Goal: Check status: Check status

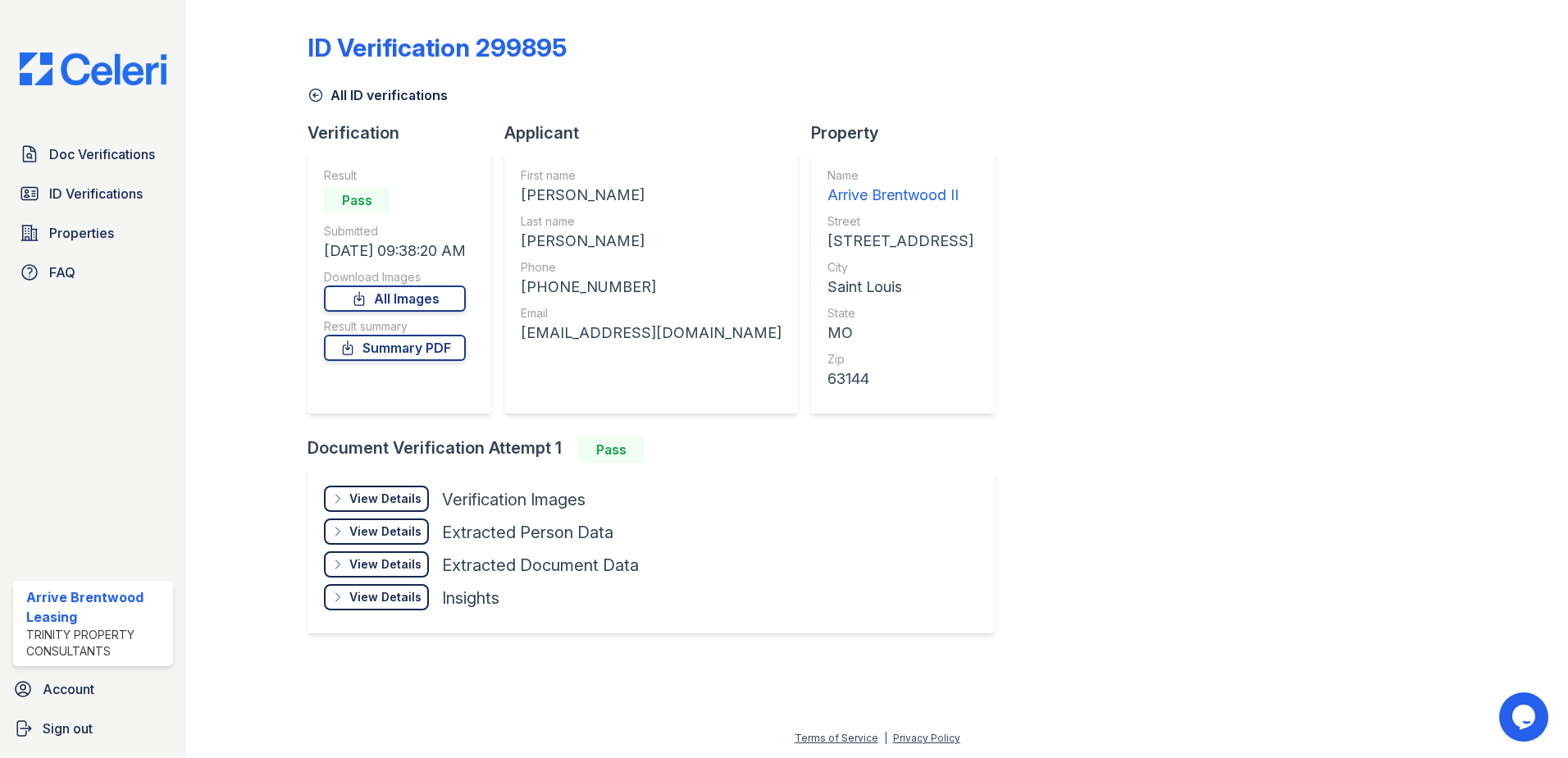
click at [396, 496] on div "View Details" at bounding box center [386, 498] width 72 height 16
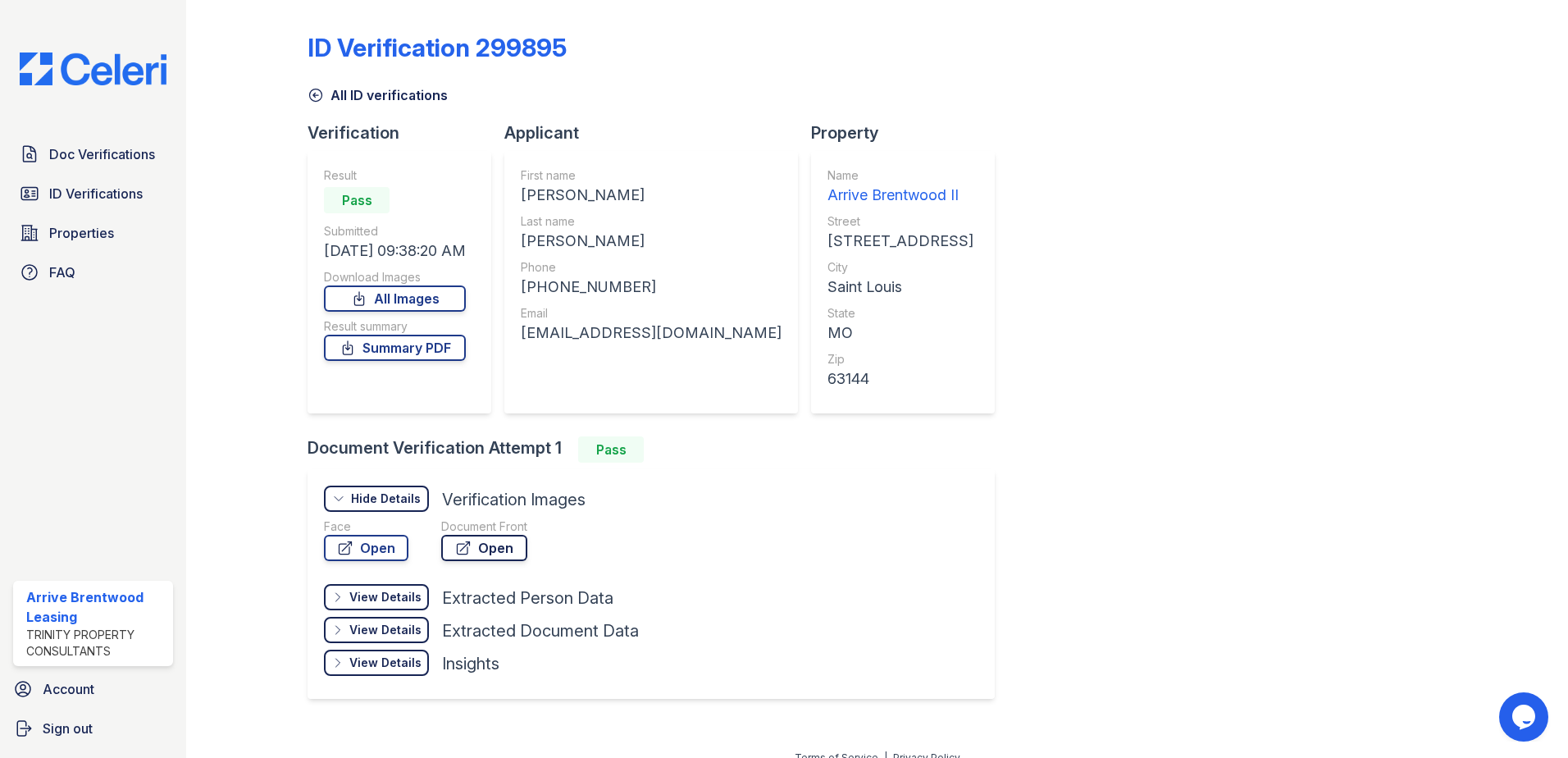
click at [496, 551] on link "Open" at bounding box center [484, 548] width 86 height 27
click at [121, 165] on link "Doc Verifications" at bounding box center [93, 153] width 160 height 33
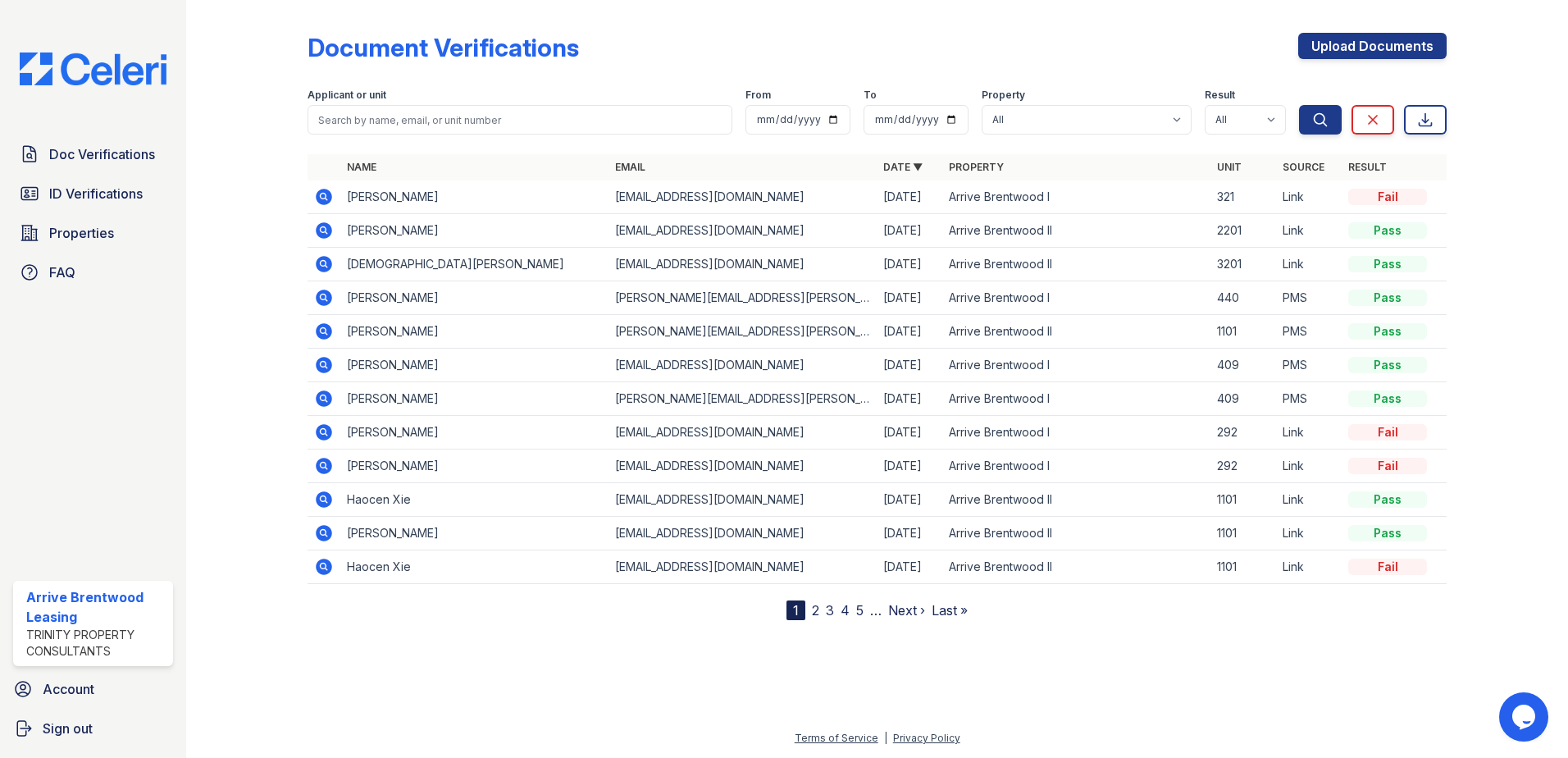
click at [320, 195] on icon at bounding box center [323, 196] width 20 height 20
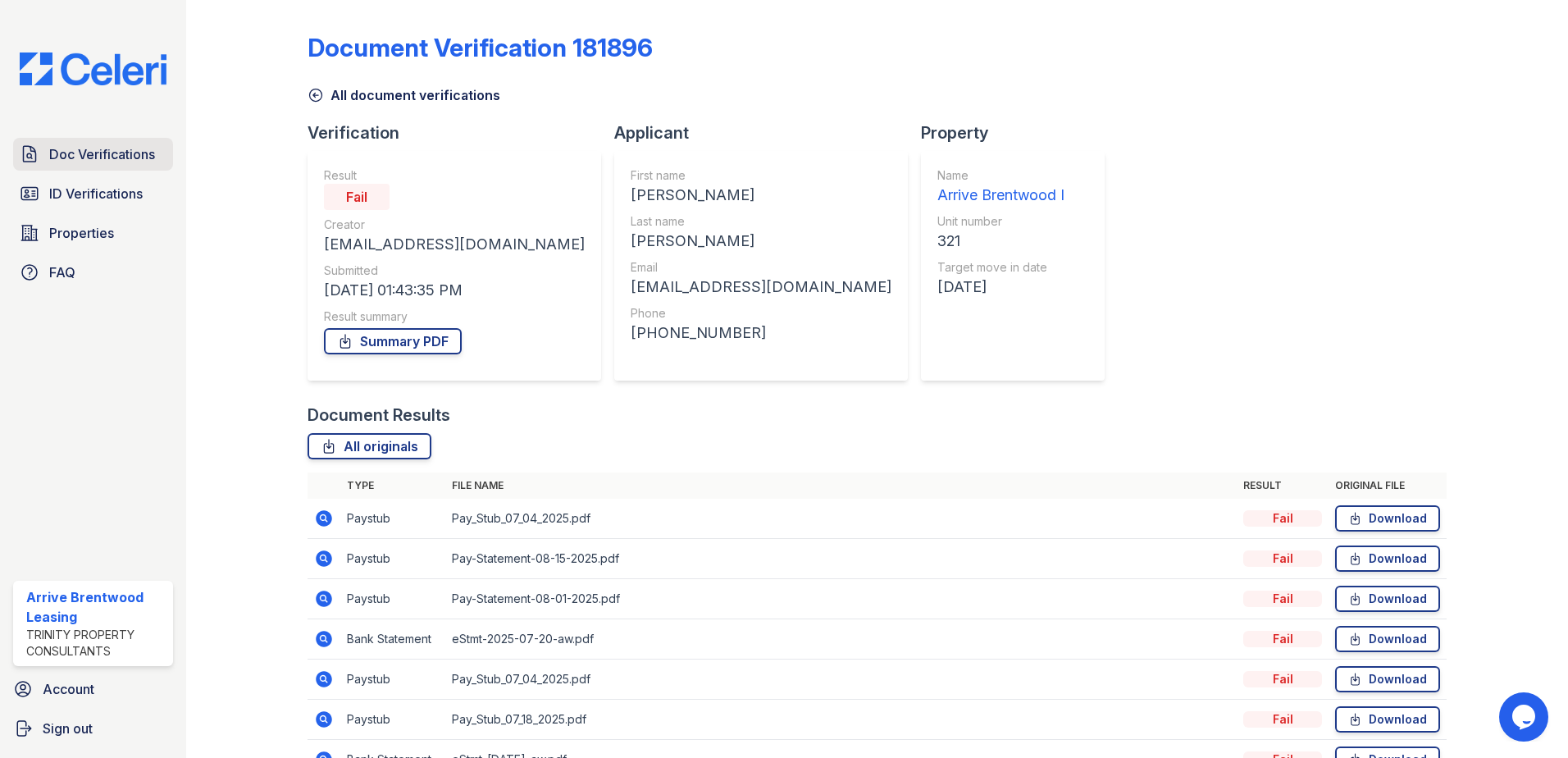
click at [79, 152] on span "Doc Verifications" at bounding box center [102, 153] width 106 height 20
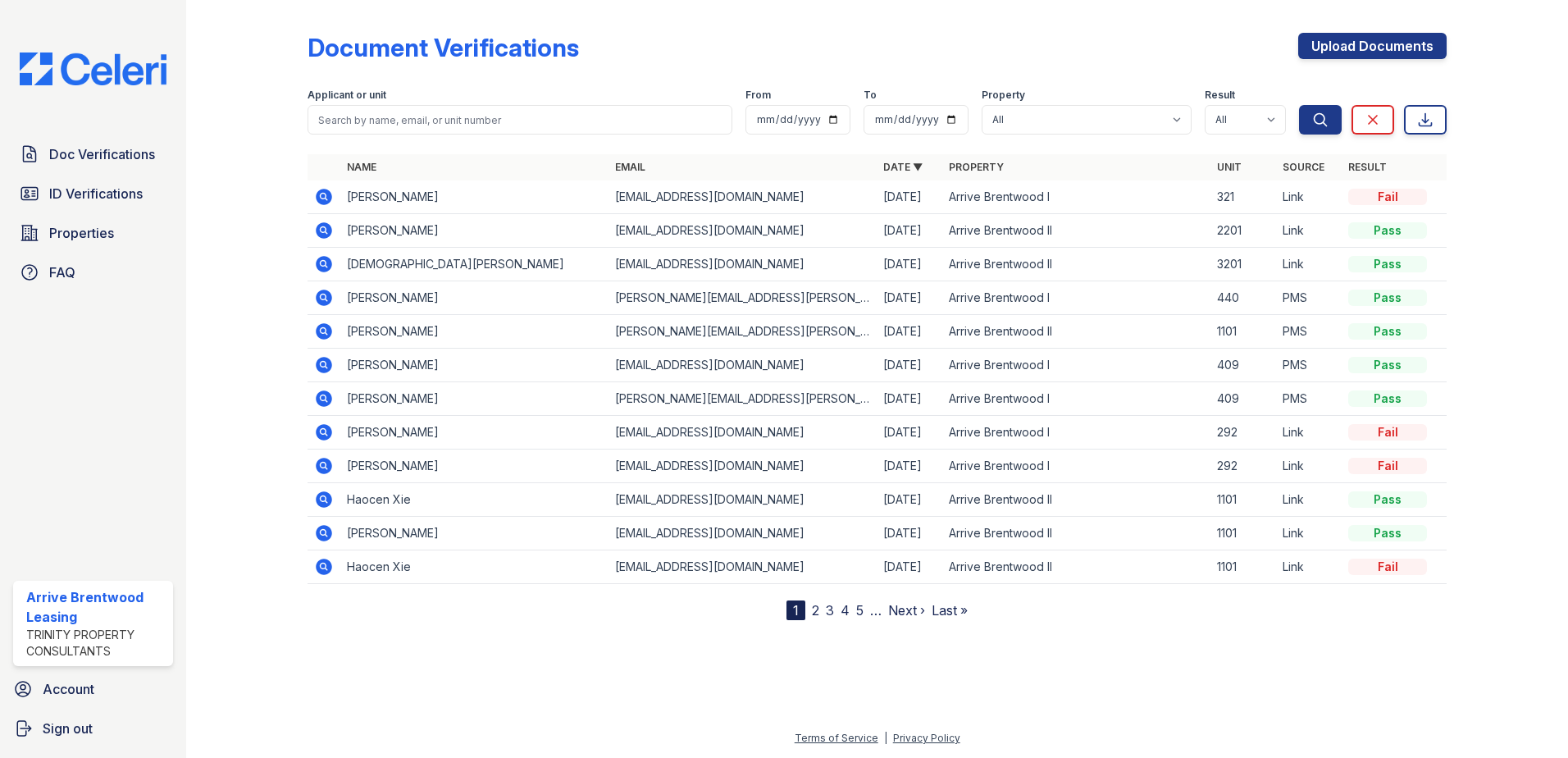
click at [327, 435] on icon at bounding box center [323, 432] width 20 height 20
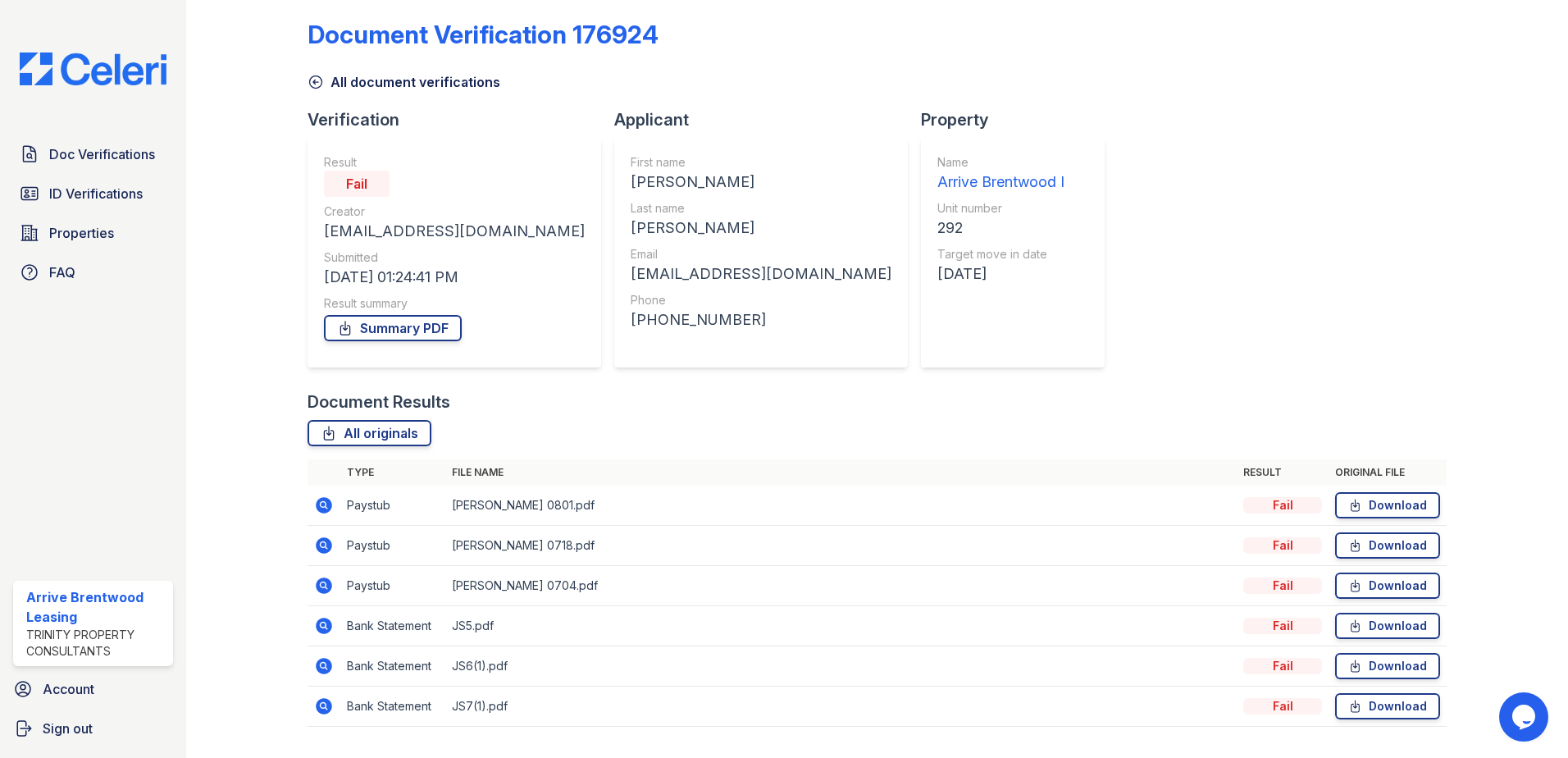
scroll to position [54, 0]
